Goal: Task Accomplishment & Management: Manage account settings

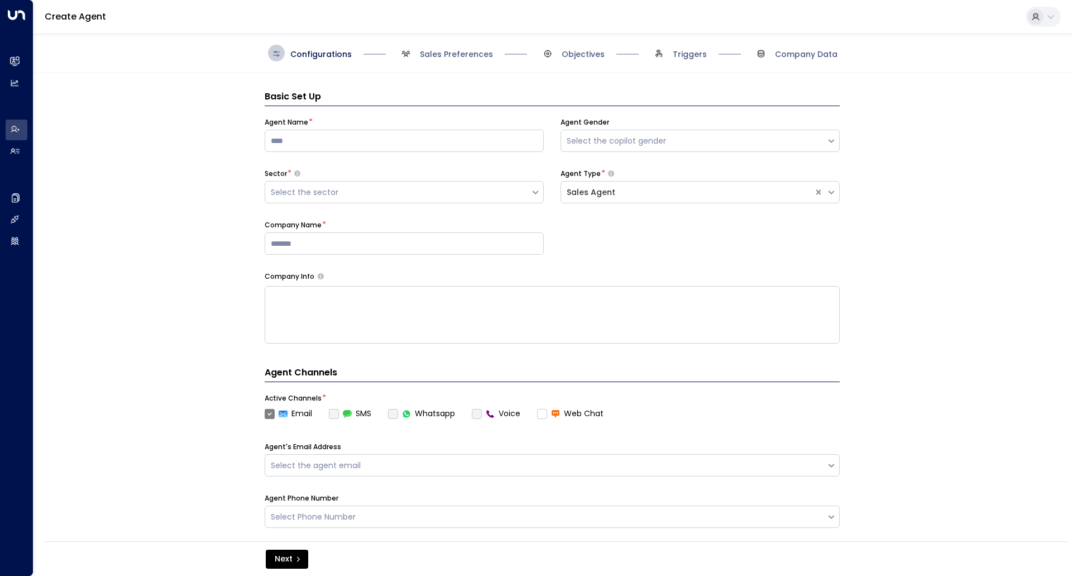
scroll to position [17, 0]
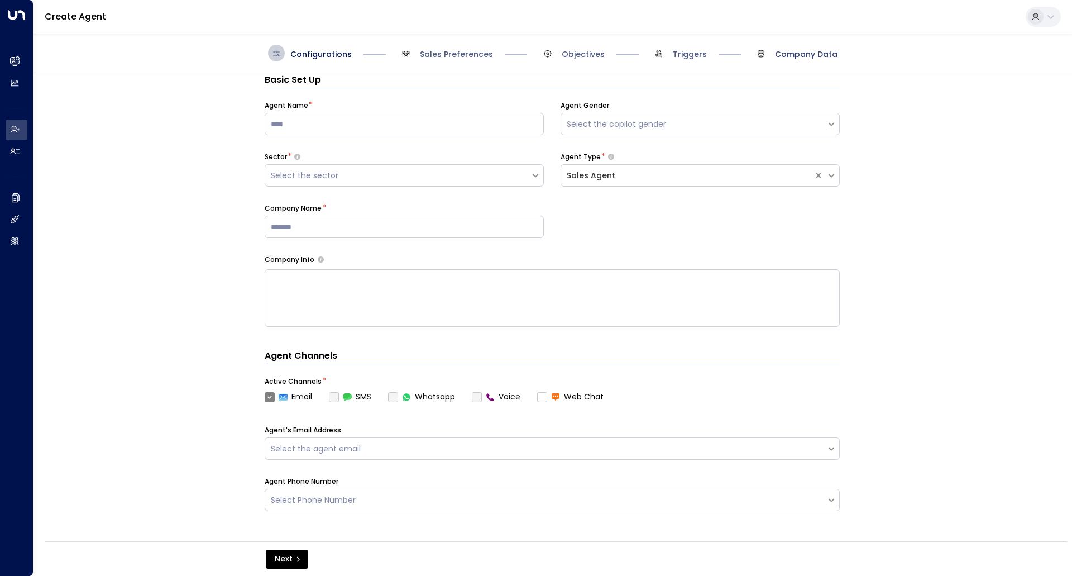
click at [791, 52] on span "Company Data" at bounding box center [806, 54] width 63 height 11
click at [801, 52] on span "Company Data" at bounding box center [806, 54] width 63 height 11
click at [272, 566] on button "Next" at bounding box center [287, 558] width 42 height 19
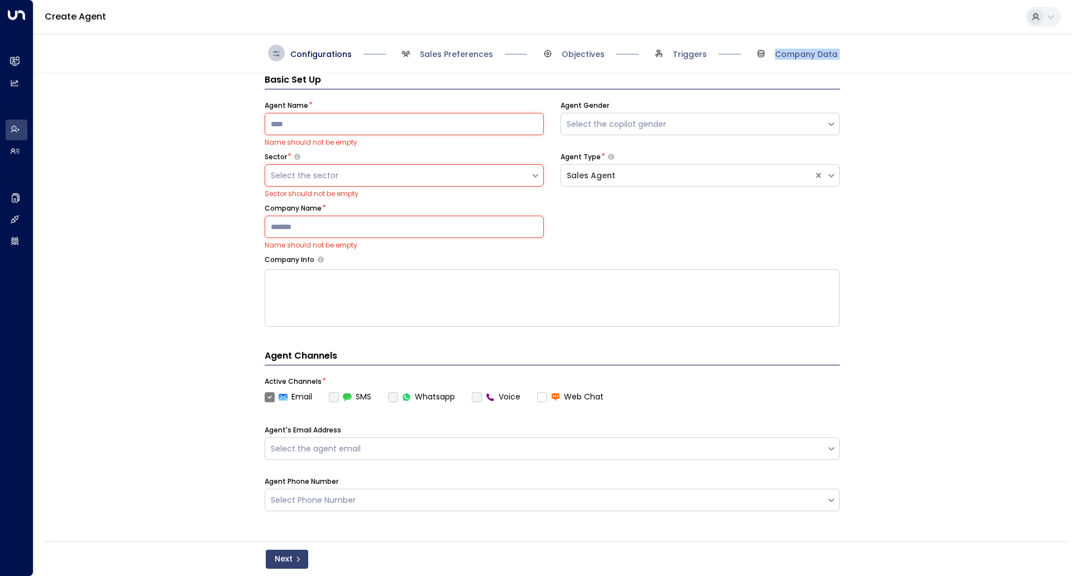
click at [274, 562] on button "Next" at bounding box center [287, 558] width 42 height 19
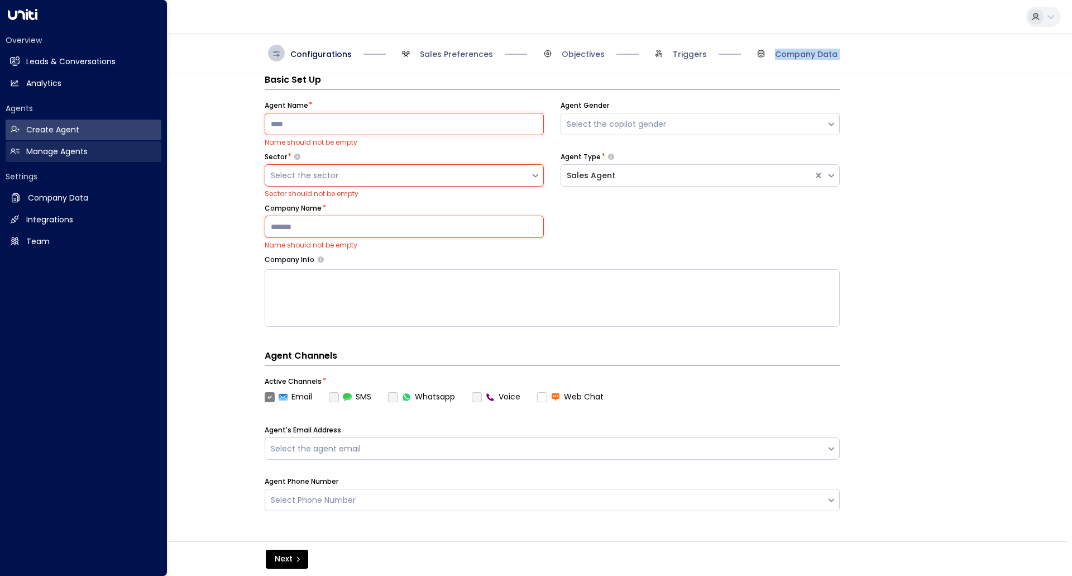
click at [30, 147] on h2 "Manage Agents" at bounding box center [56, 152] width 61 height 12
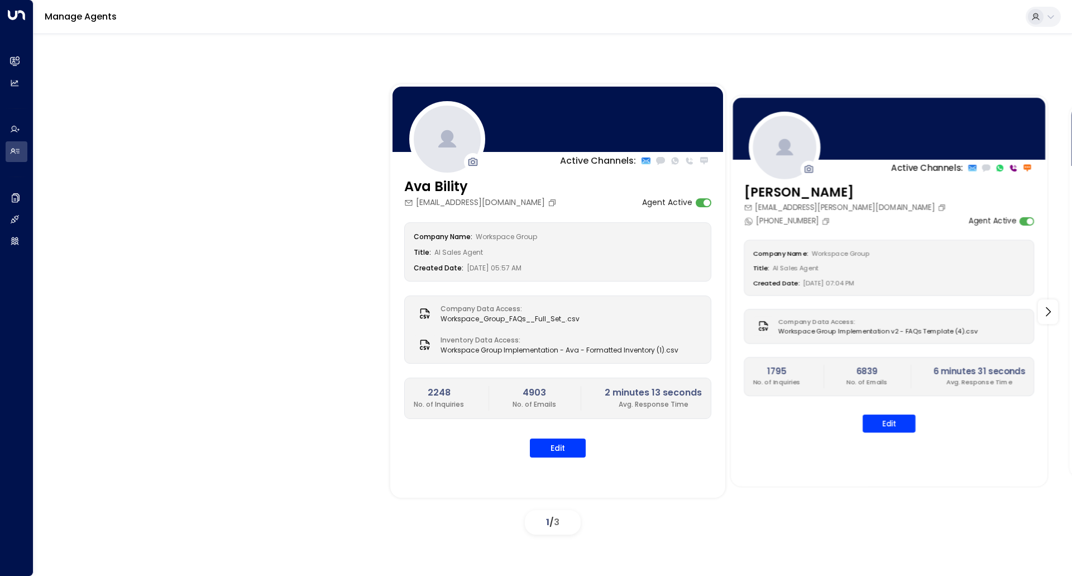
click at [940, 178] on div "Active Channels: [PERSON_NAME] [EMAIL_ADDRESS][PERSON_NAME][DOMAIN_NAME] [PHONE…" at bounding box center [888, 290] width 317 height 390
click at [911, 428] on button "Edit" at bounding box center [889, 423] width 53 height 18
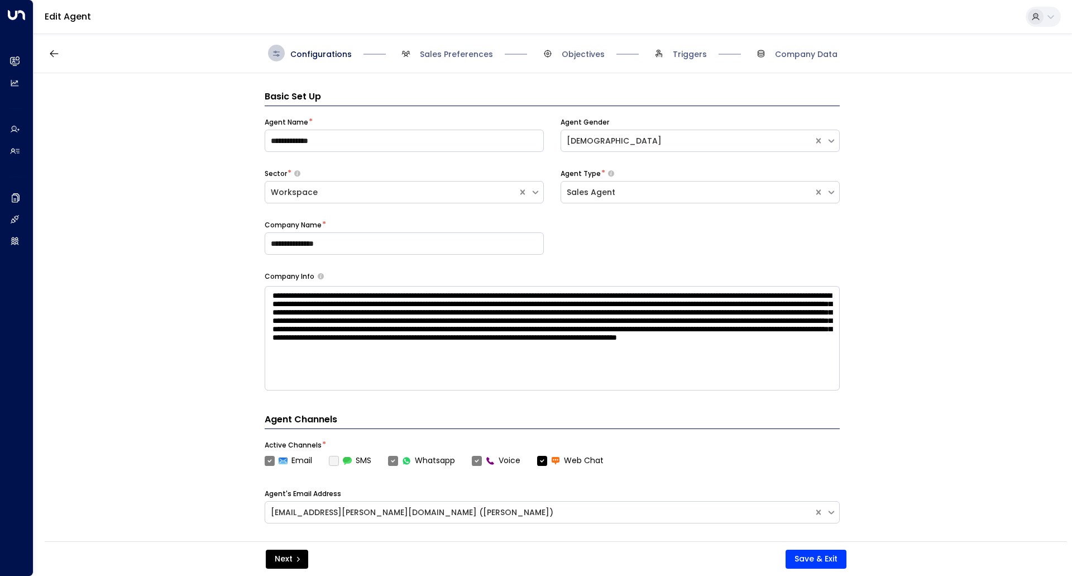
scroll to position [17, 0]
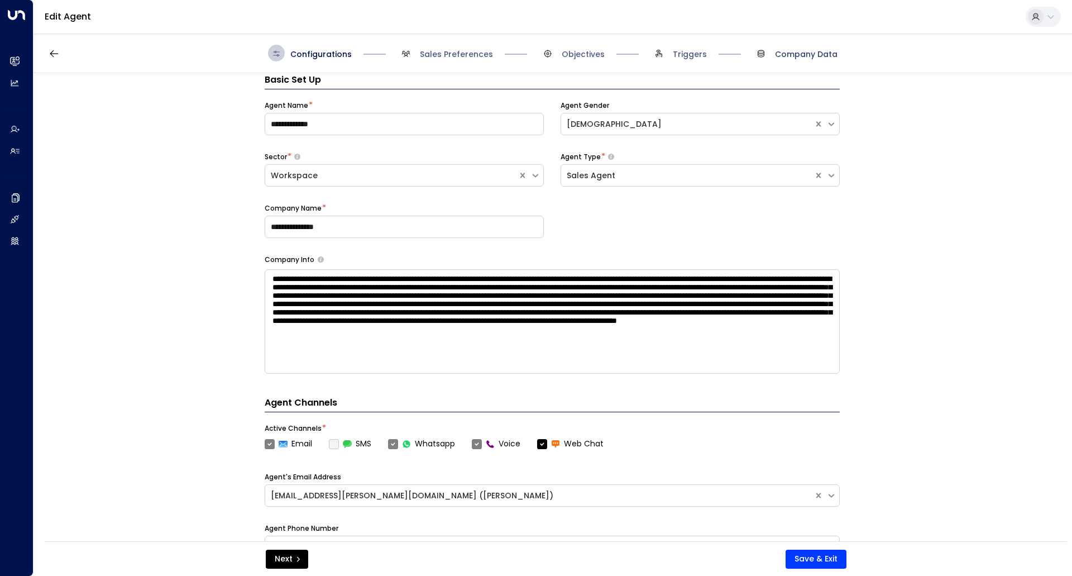
click at [806, 55] on span "Company Data" at bounding box center [806, 54] width 63 height 11
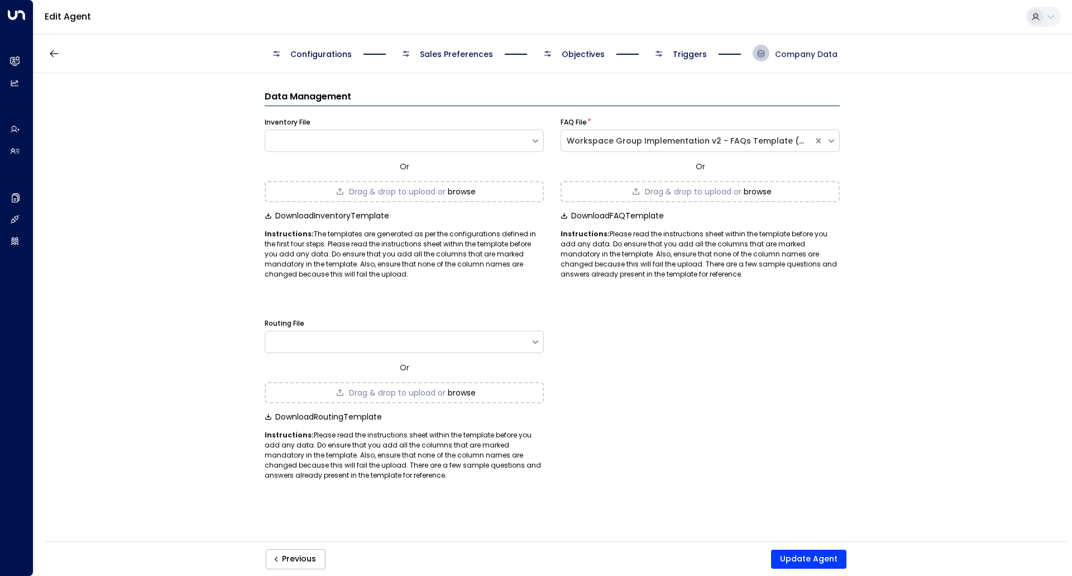
scroll to position [0, 0]
click at [809, 59] on span "Company Data" at bounding box center [806, 54] width 63 height 11
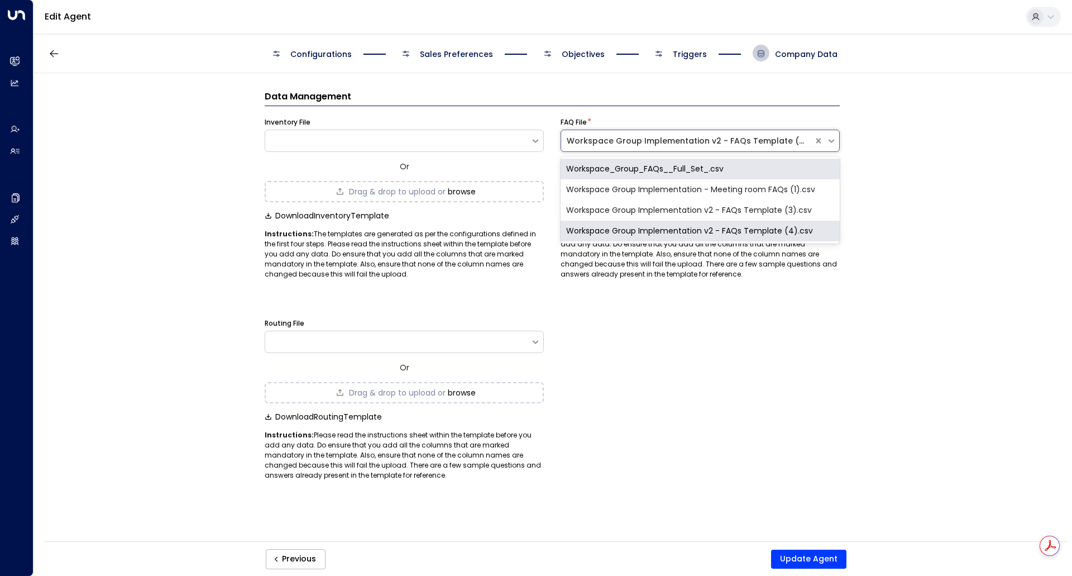
click at [785, 137] on div "Workspace Group Implementation v2 - FAQs Template (4).csv" at bounding box center [687, 141] width 241 height 12
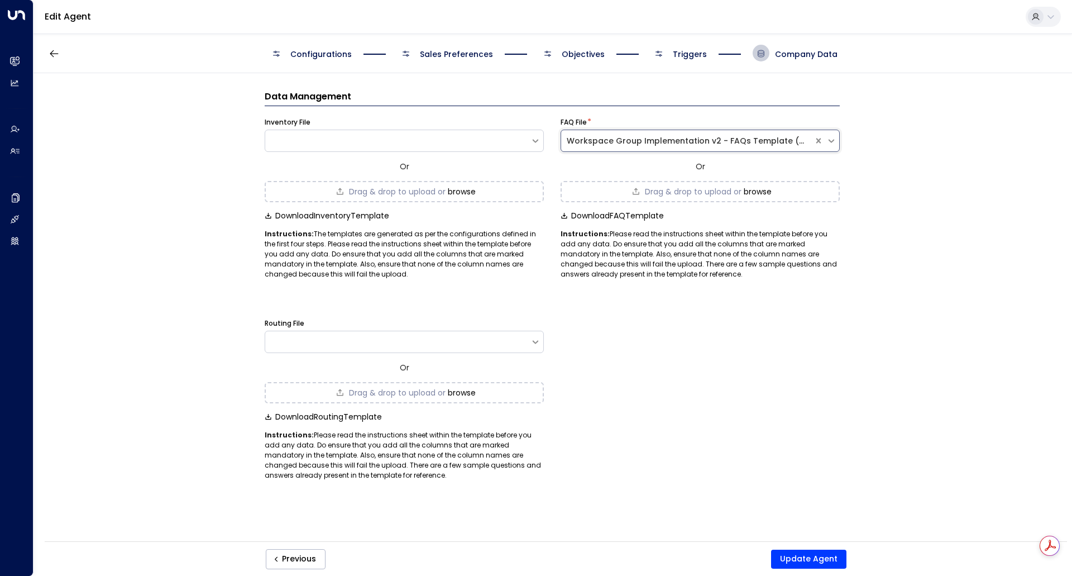
click at [785, 137] on div "Workspace Group Implementation v2 - FAQs Template (4).csv" at bounding box center [687, 141] width 241 height 12
click at [929, 247] on div "Data Management Inventory File Or Drag & drop to upload or browse Download Inve…" at bounding box center [552, 310] width 1037 height 475
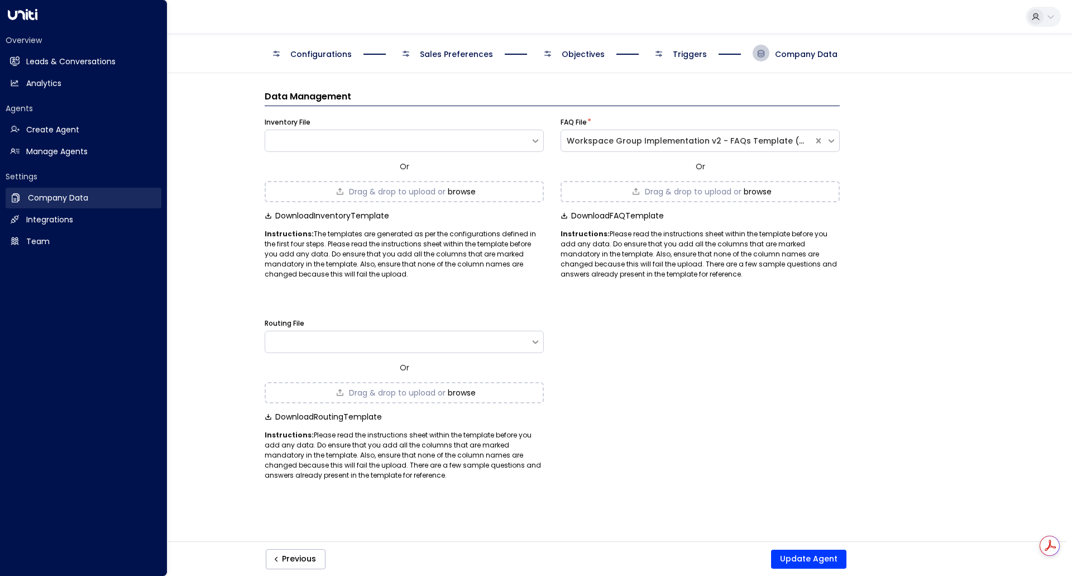
click at [65, 192] on h2 "Company Data" at bounding box center [58, 198] width 60 height 12
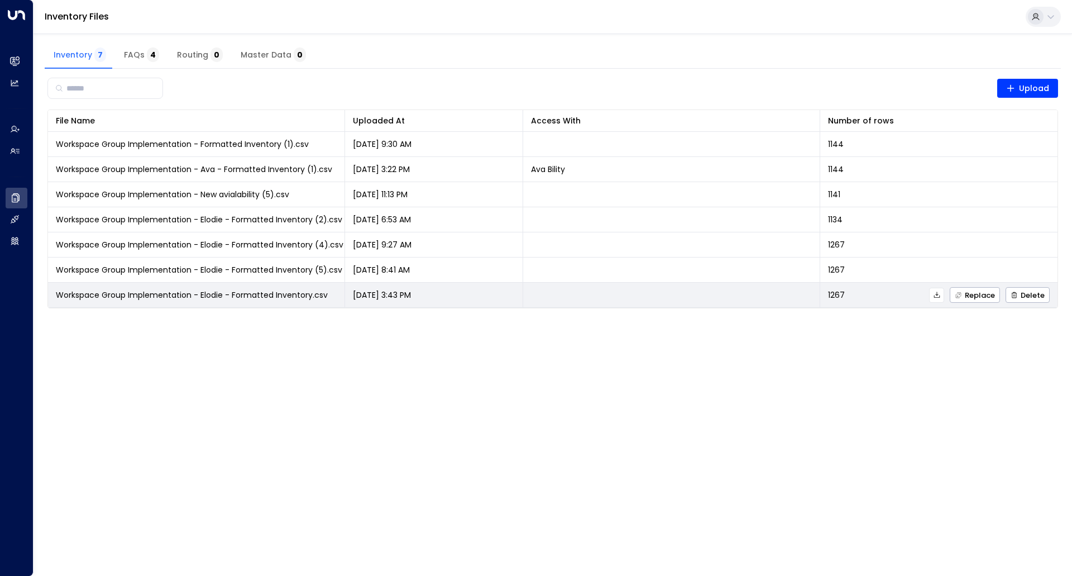
click at [245, 293] on span "Workspace Group Implementation - Elodie - Formatted Inventory.csv" at bounding box center [192, 294] width 272 height 11
click at [275, 296] on span "Workspace Group Implementation - Elodie - Formatted Inventory.csv" at bounding box center [192, 294] width 272 height 11
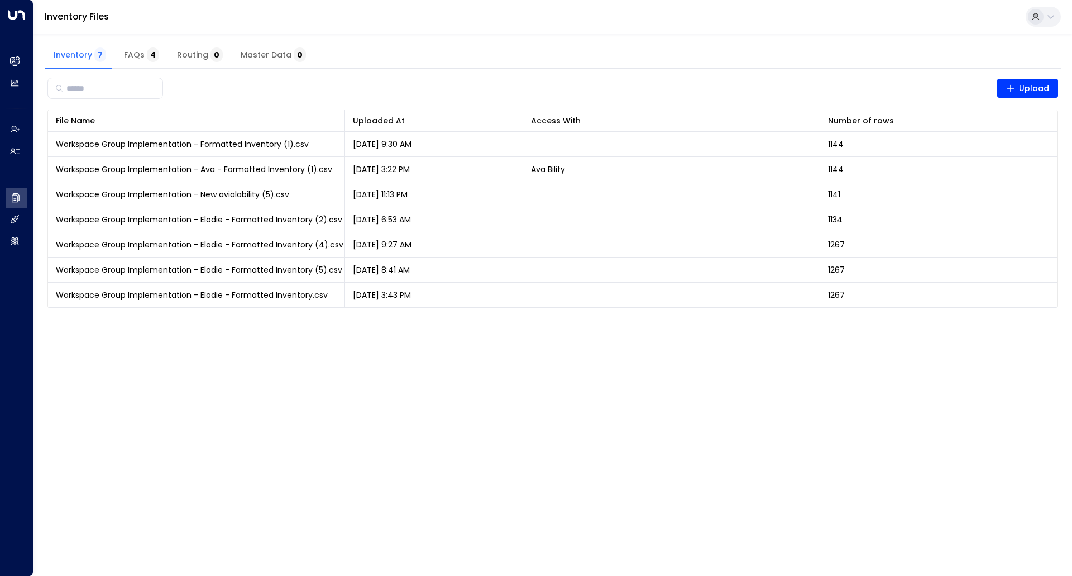
click at [133, 55] on span "FAQs 4" at bounding box center [141, 55] width 35 height 10
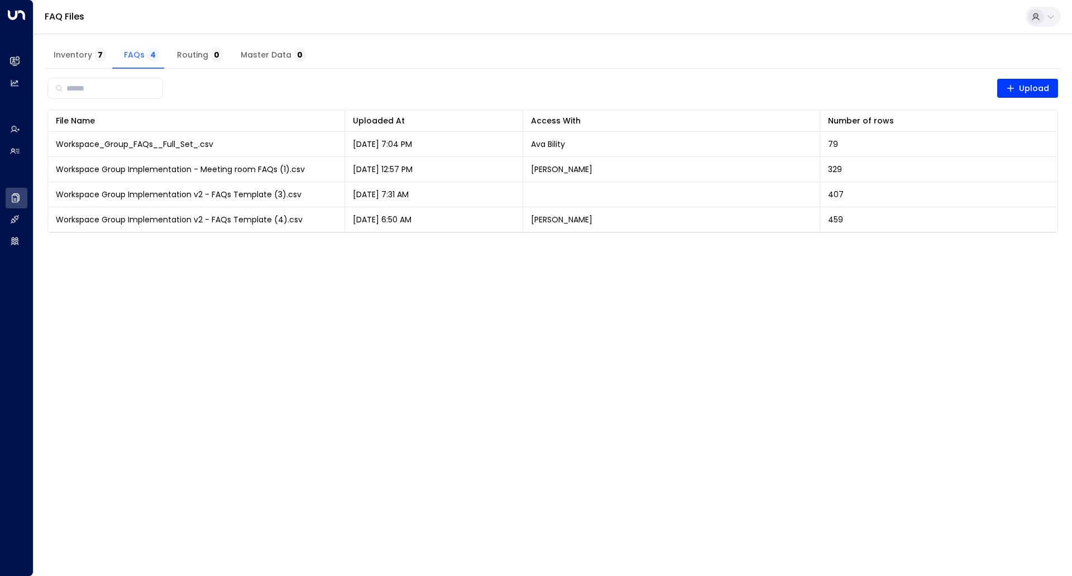
click at [82, 51] on span "Inventory 7" at bounding box center [80, 55] width 52 height 10
